Goal: Task Accomplishment & Management: Manage account settings

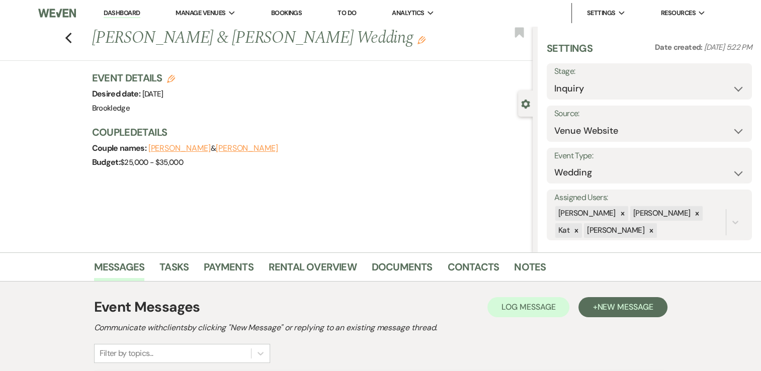
click at [125, 13] on link "Dashboard" at bounding box center [122, 14] width 36 height 10
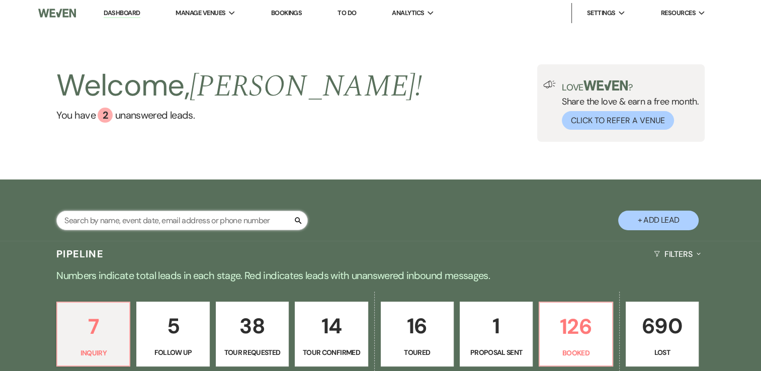
click at [198, 217] on input "text" at bounding box center [182, 221] width 252 height 20
type input "tori"
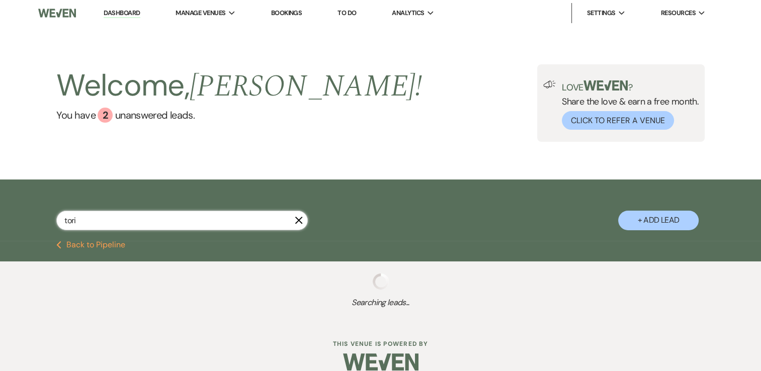
select select "4"
select select "8"
select select "5"
select select "8"
select select "5"
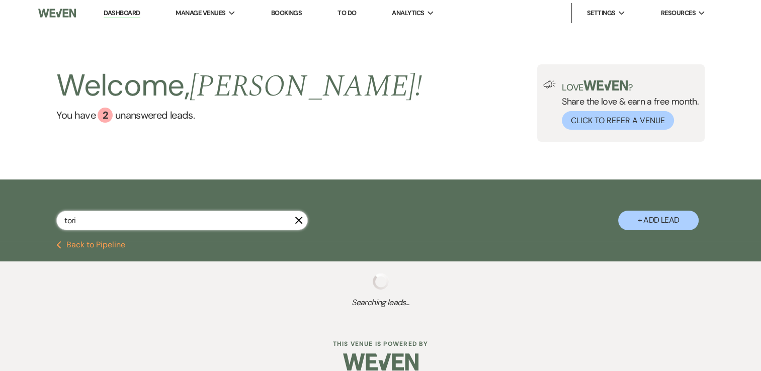
select select "8"
select select "5"
select select "8"
select select "5"
select select "8"
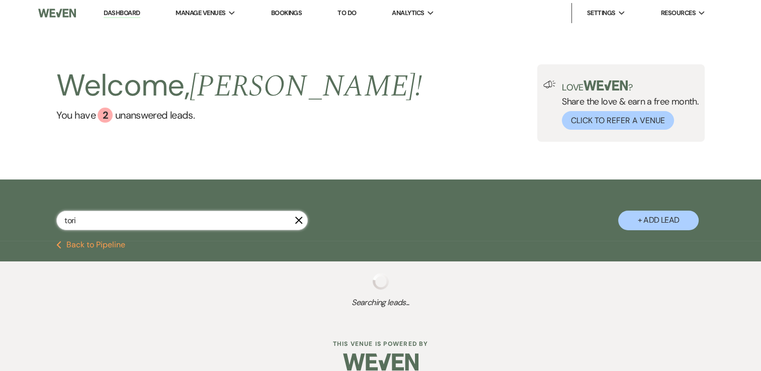
select select "5"
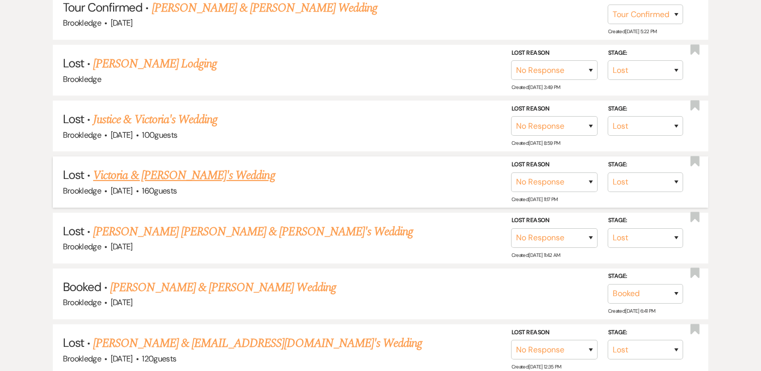
scroll to position [302, 0]
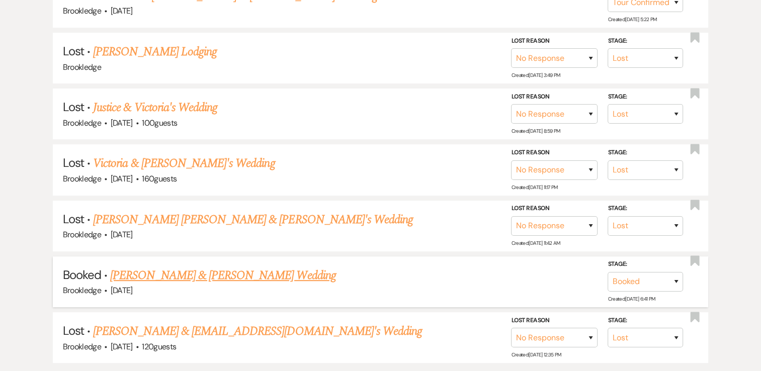
click at [227, 277] on link "[PERSON_NAME] & [PERSON_NAME] Wedding" at bounding box center [222, 276] width 225 height 18
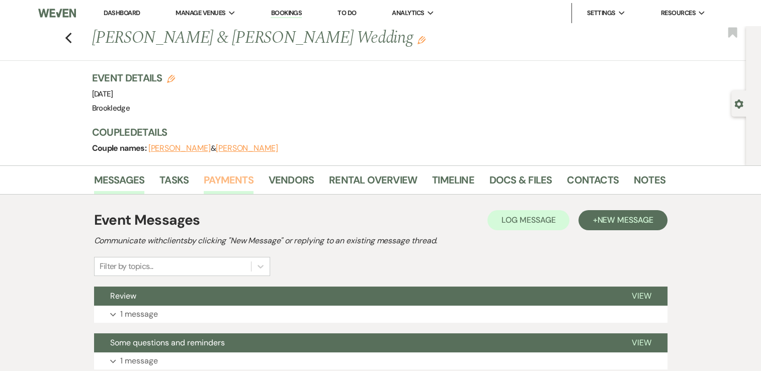
click at [231, 176] on link "Payments" at bounding box center [229, 183] width 50 height 22
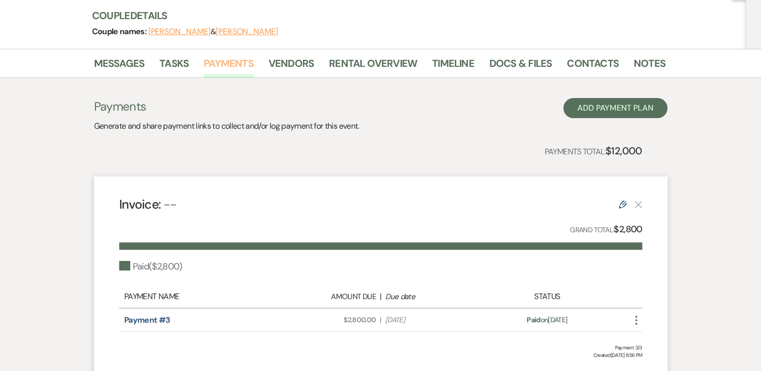
scroll to position [62, 0]
